Goal: Task Accomplishment & Management: Manage account settings

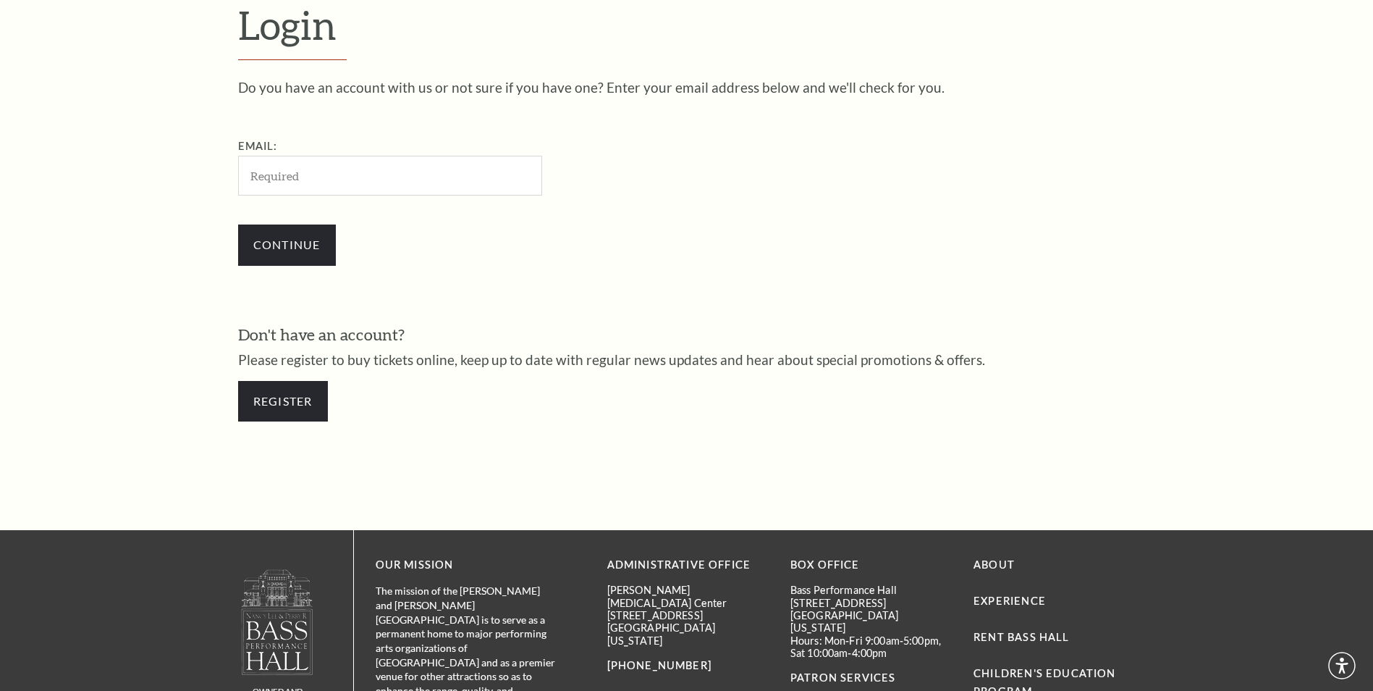
scroll to position [484, 0]
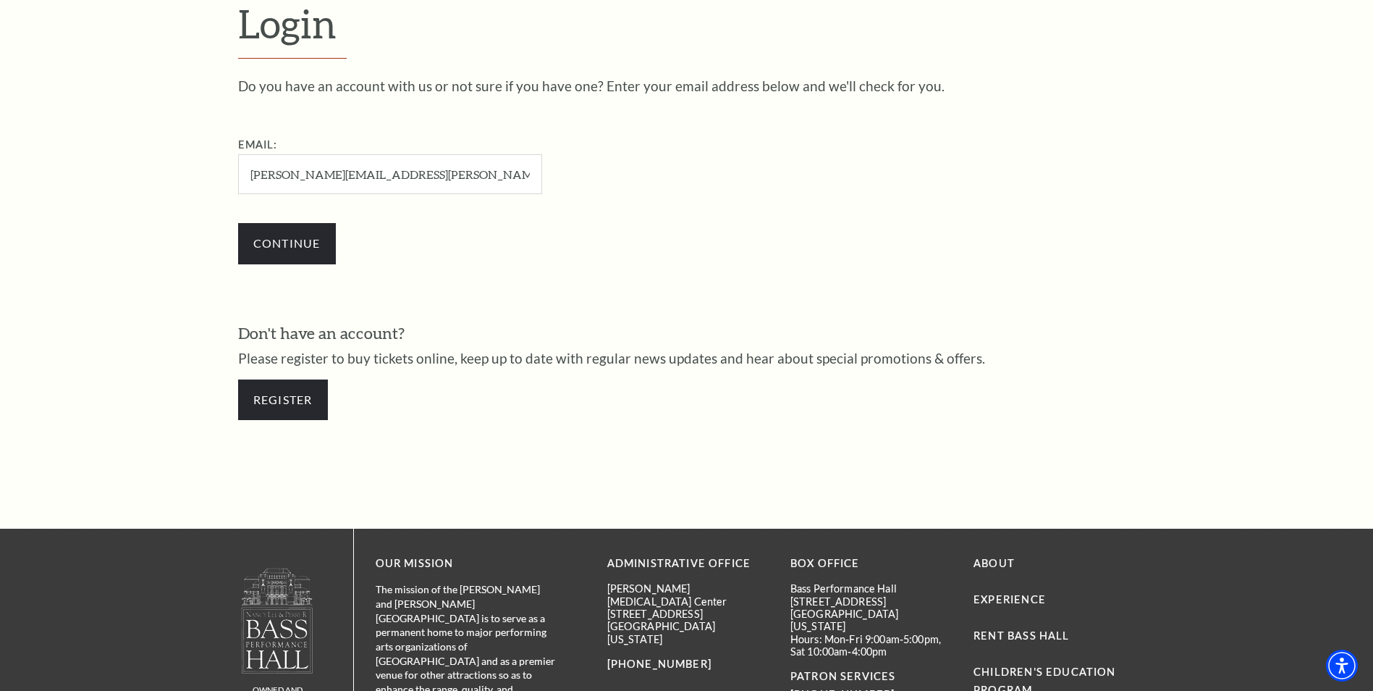
type input "[PERSON_NAME][EMAIL_ADDRESS][PERSON_NAME][DOMAIN_NAME]"
click at [238, 223] on input "Continue" at bounding box center [287, 243] width 98 height 41
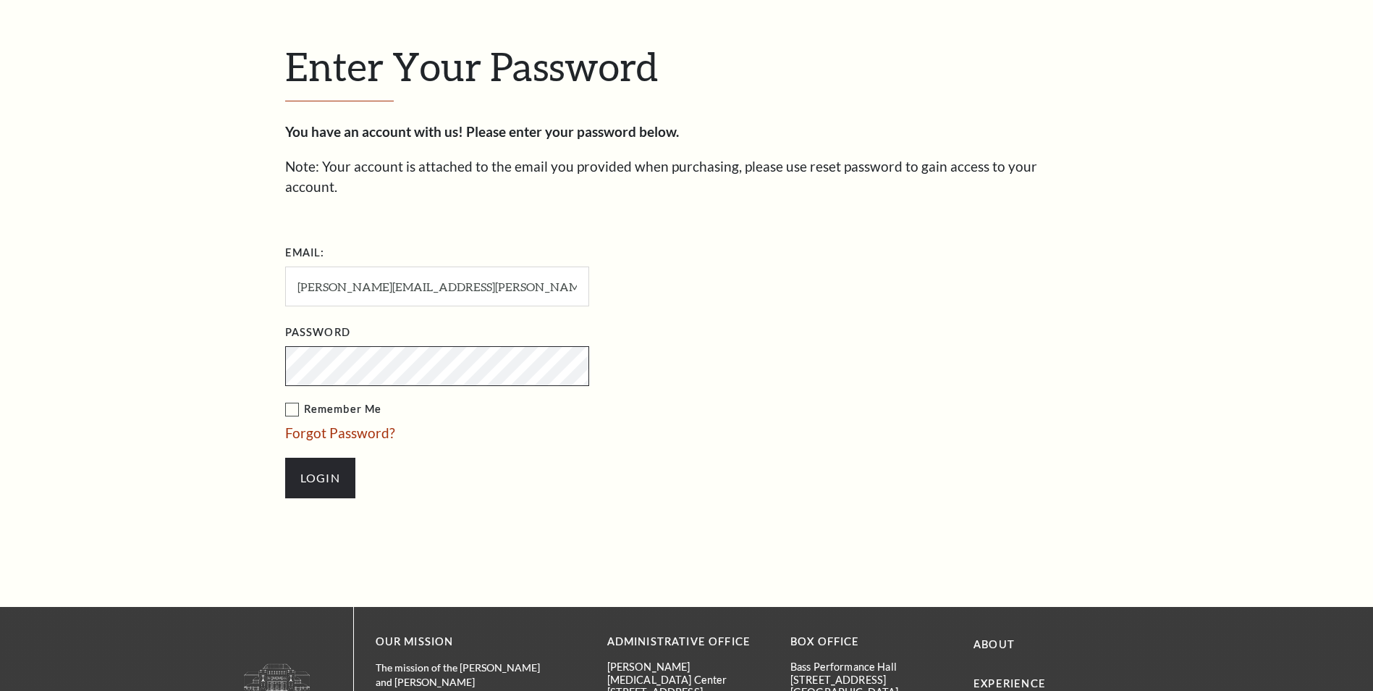
scroll to position [497, 0]
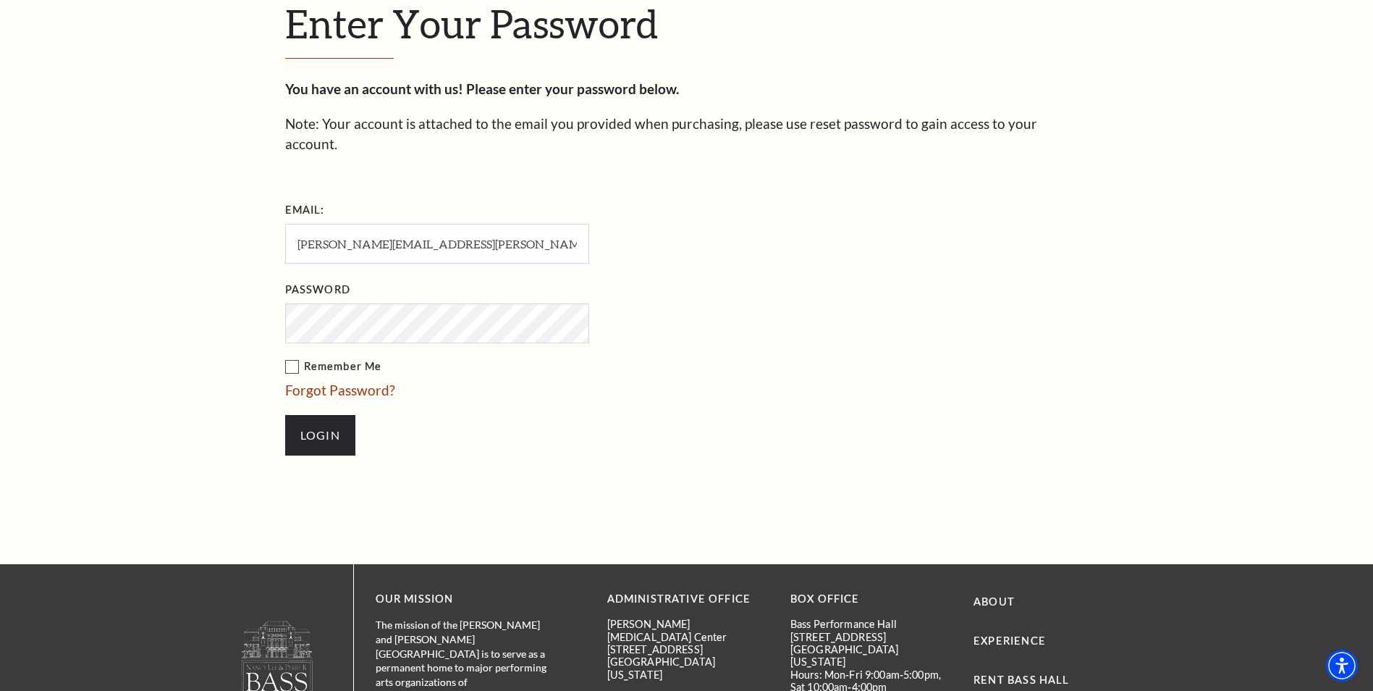
drag, startPoint x: 296, startPoint y: 348, endPoint x: 299, endPoint y: 356, distance: 8.5
click at [296, 358] on label "Remember Me" at bounding box center [509, 367] width 449 height 18
click at [0, 0] on input "Remember Me" at bounding box center [0, 0] width 0 height 0
click at [328, 415] on input "Login" at bounding box center [320, 435] width 70 height 41
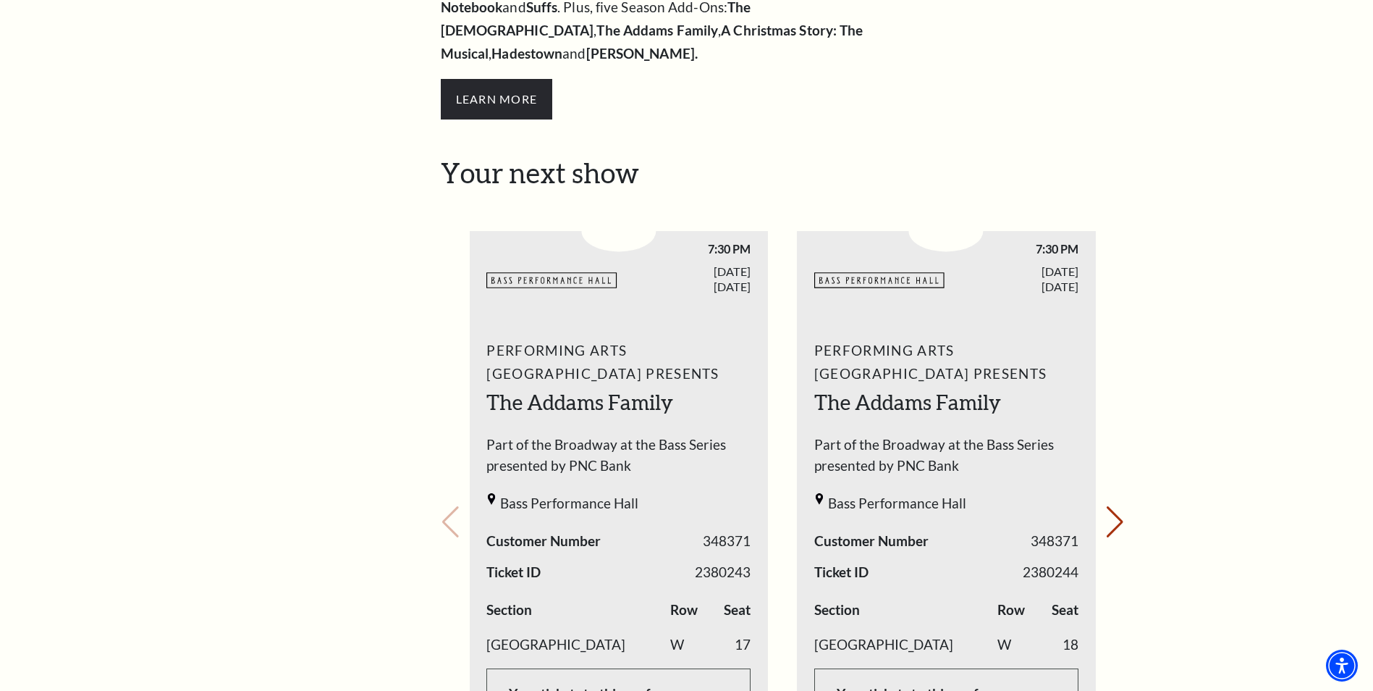
scroll to position [652, 0]
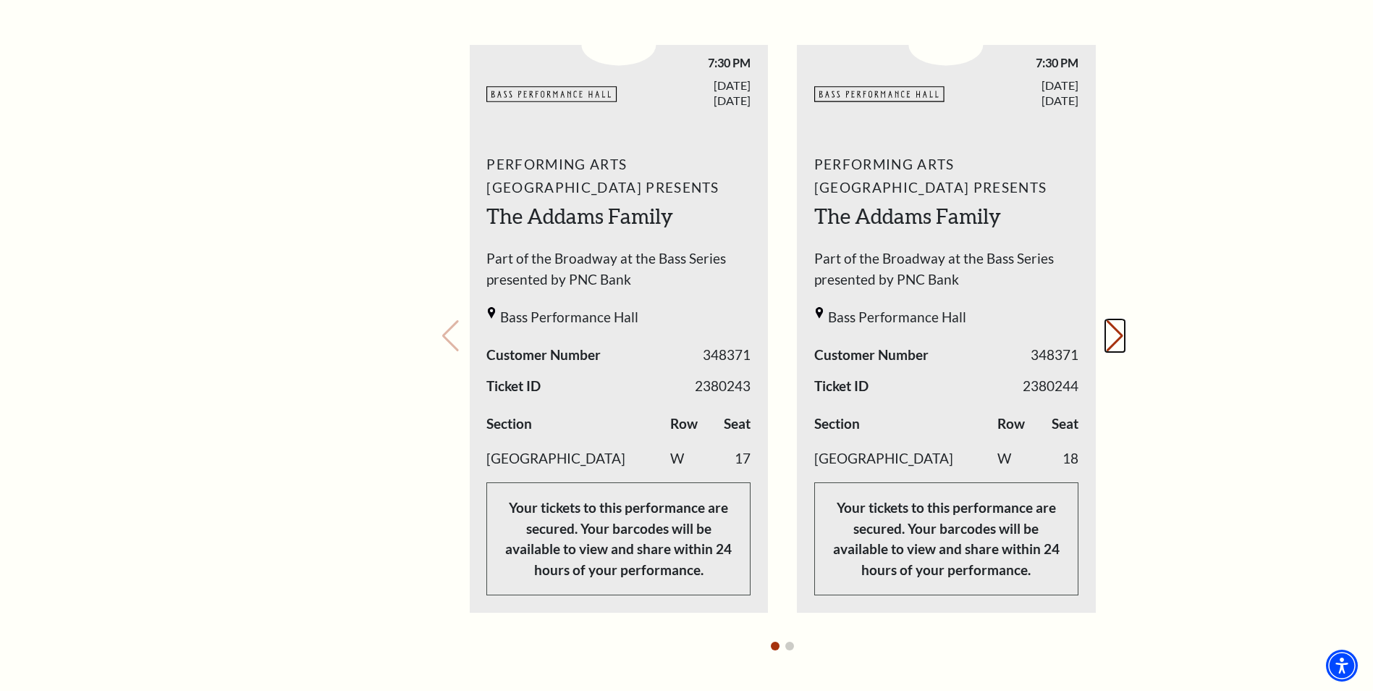
click at [1119, 320] on button "Next slide." at bounding box center [1116, 336] width 20 height 32
